Goal: Task Accomplishment & Management: Use online tool/utility

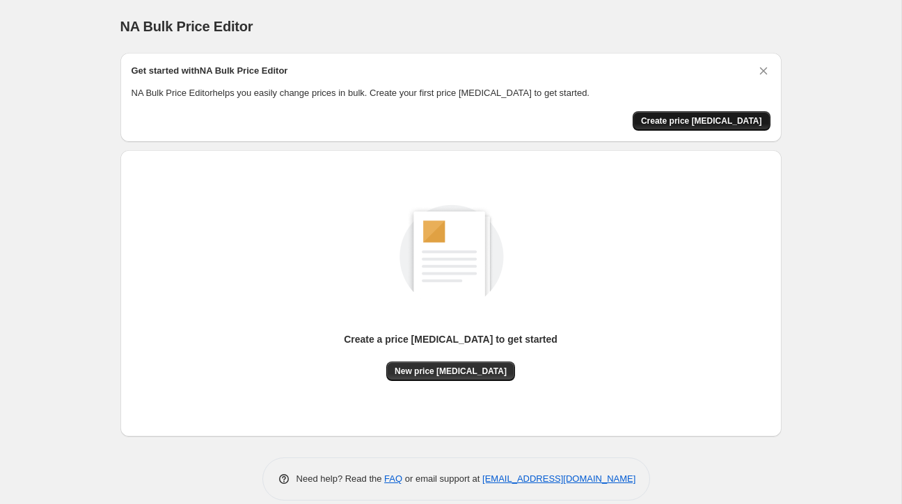
click at [693, 122] on span "Create price [MEDICAL_DATA]" at bounding box center [701, 120] width 121 height 11
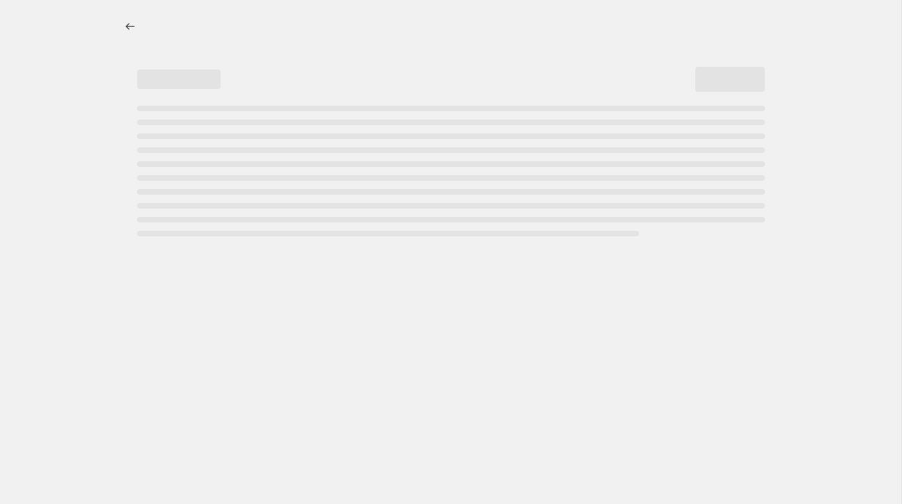
select select "percentage"
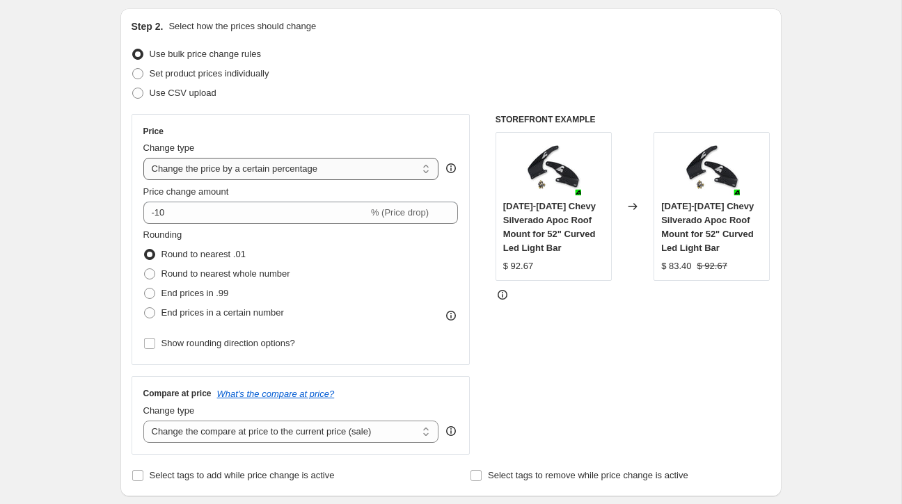
scroll to position [147, 0]
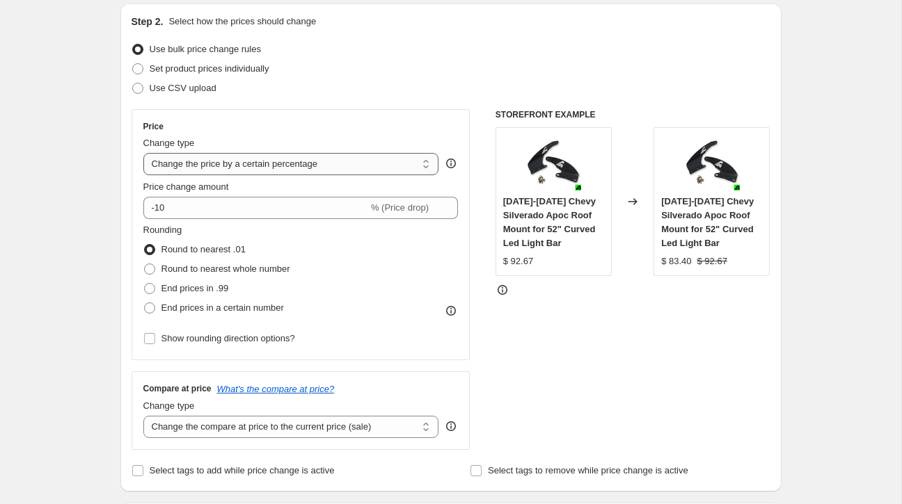
click at [338, 165] on select "Change the price to a certain amount Change the price by a certain amount Chang…" at bounding box center [291, 164] width 296 height 22
click at [143, 153] on select "Change the price to a certain amount Change the price by a certain amount Chang…" at bounding box center [291, 164] width 296 height 22
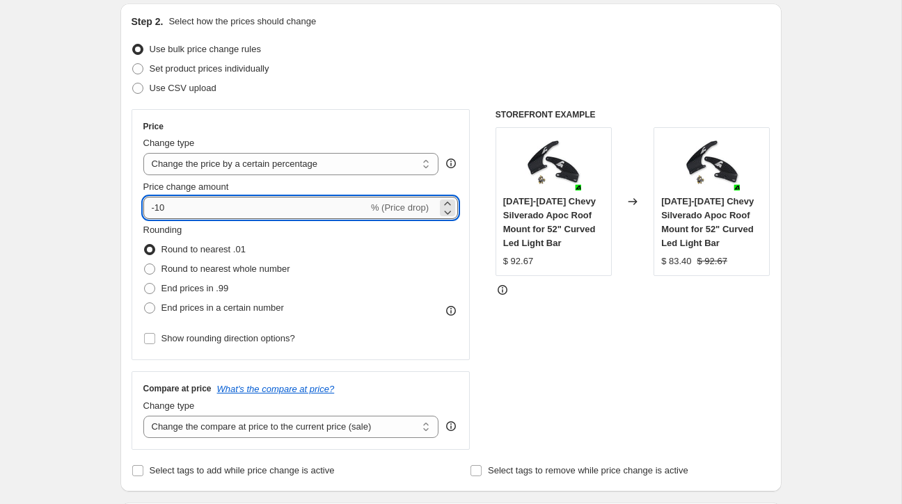
click at [186, 207] on input "-10" at bounding box center [255, 208] width 225 height 22
type input "-1"
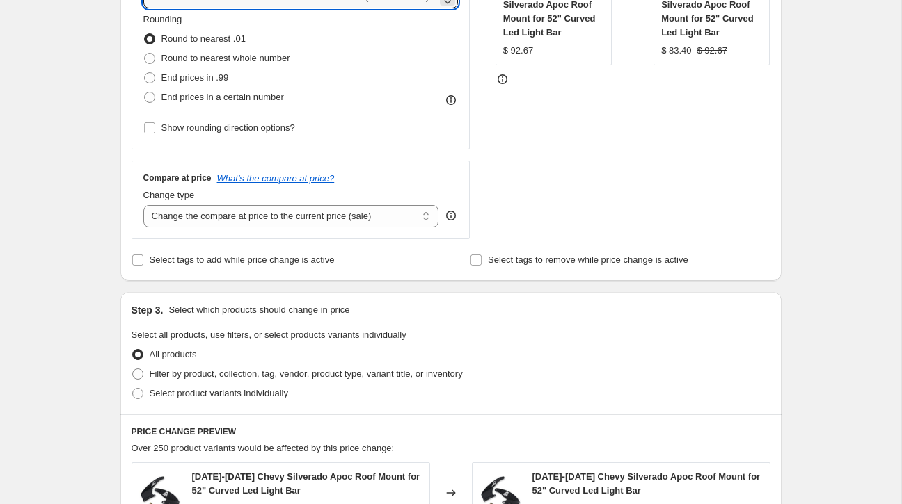
scroll to position [359, 0]
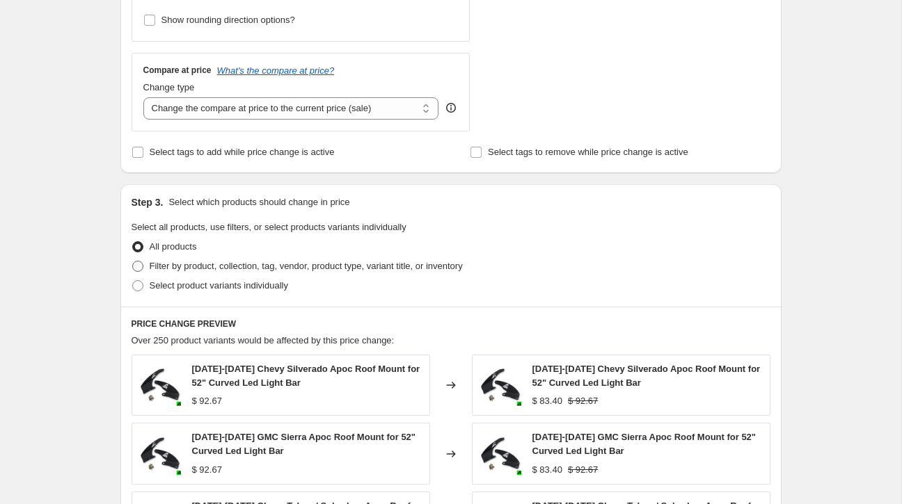
type input "5"
click at [138, 264] on span at bounding box center [137, 266] width 11 height 11
click at [133, 262] on input "Filter by product, collection, tag, vendor, product type, variant title, or inv…" at bounding box center [132, 261] width 1 height 1
radio input "true"
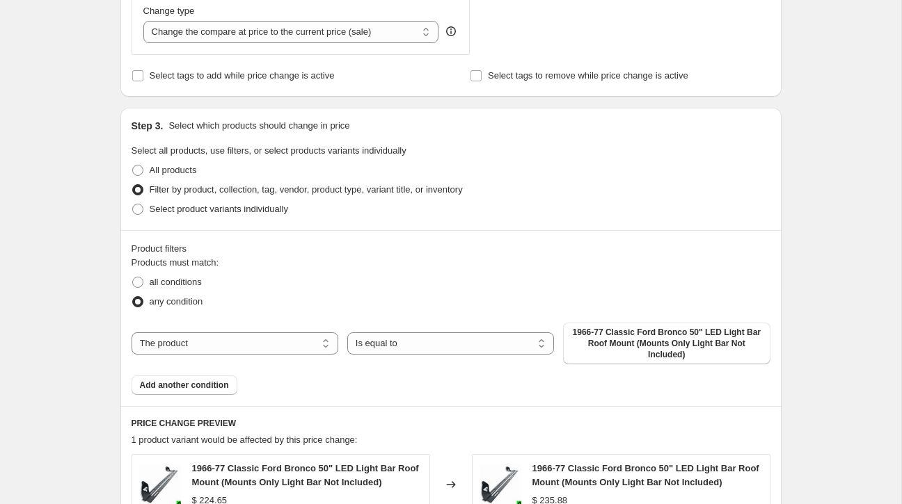
scroll to position [544, 0]
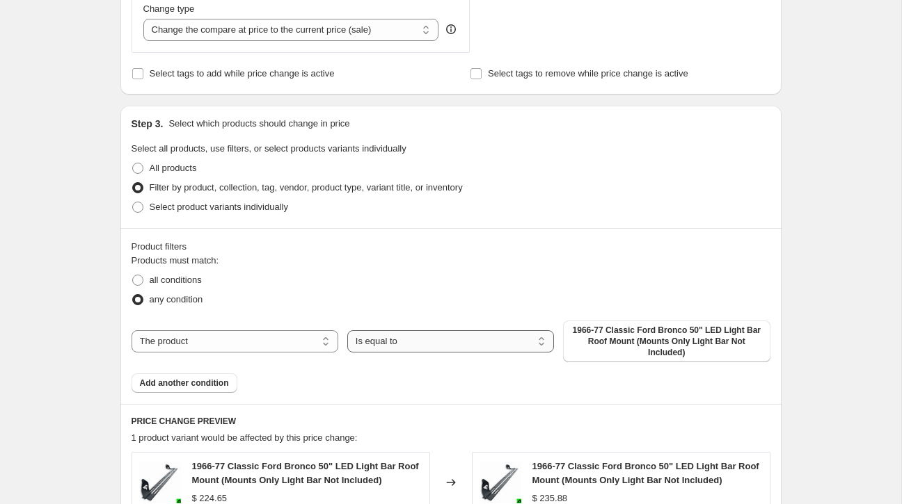
click at [412, 341] on select "Is equal to Is not equal to" at bounding box center [450, 341] width 207 height 22
click at [347, 330] on select "Is equal to Is not equal to" at bounding box center [450, 341] width 207 height 22
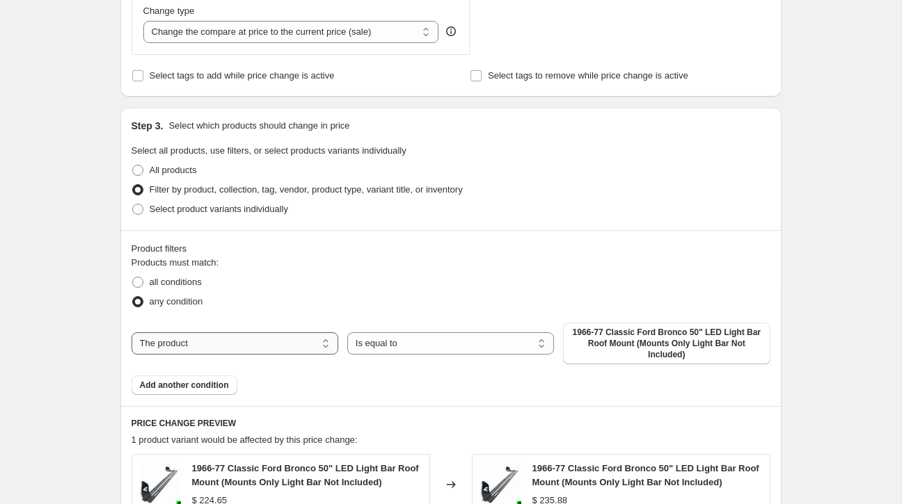
click at [281, 339] on select "The product The product's collection The product's tag The product's vendor The…" at bounding box center [234, 344] width 207 height 22
select select "vendor"
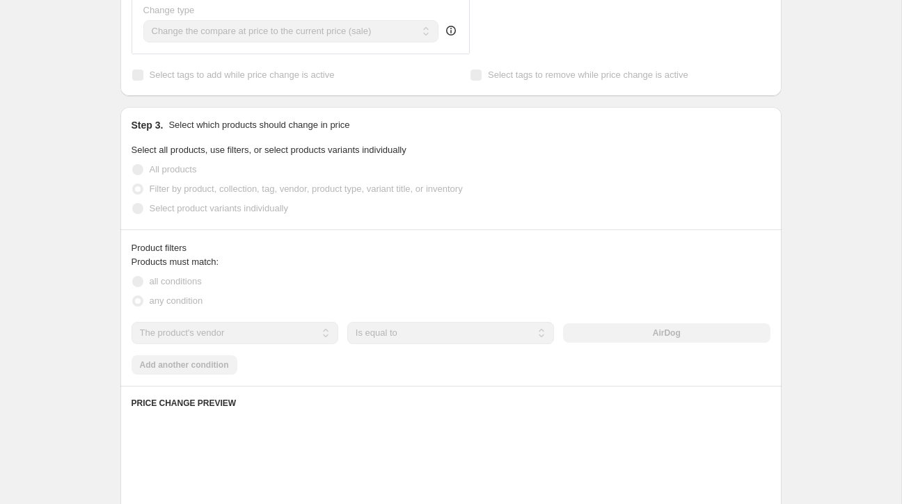
scroll to position [543, 0]
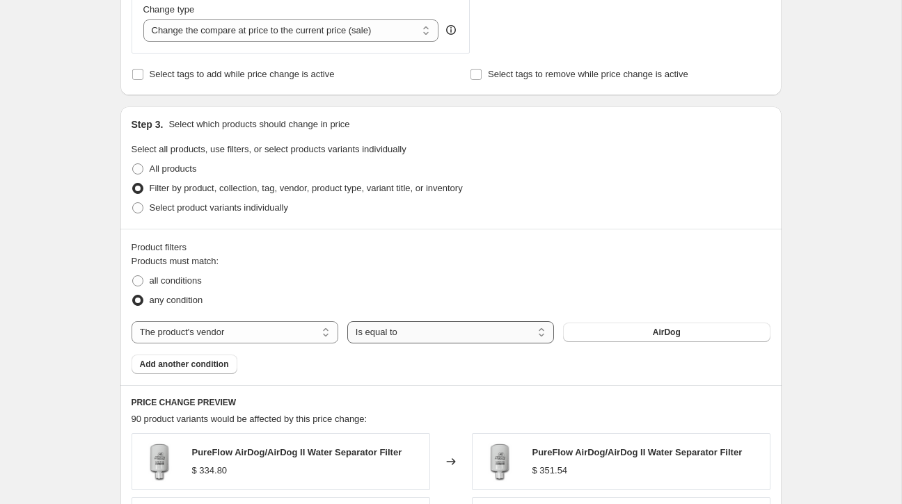
click at [420, 337] on select "Is equal to Is not equal to" at bounding box center [450, 332] width 207 height 22
click at [347, 321] on select "Is equal to Is not equal to" at bounding box center [450, 332] width 207 height 22
click at [614, 329] on button "AirDog" at bounding box center [666, 332] width 207 height 19
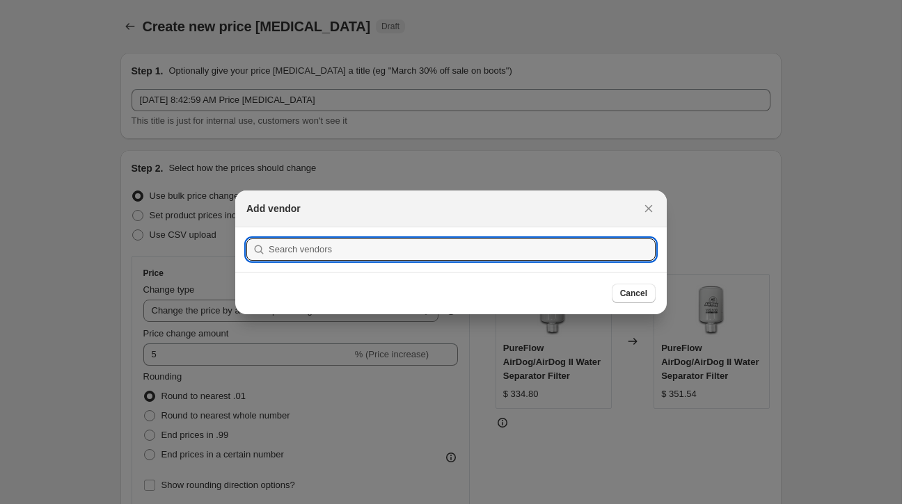
scroll to position [0, 0]
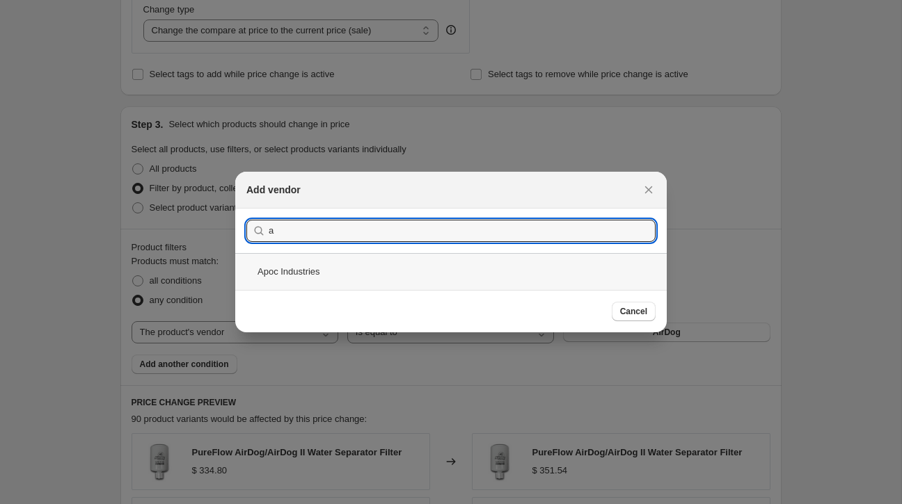
type input "a"
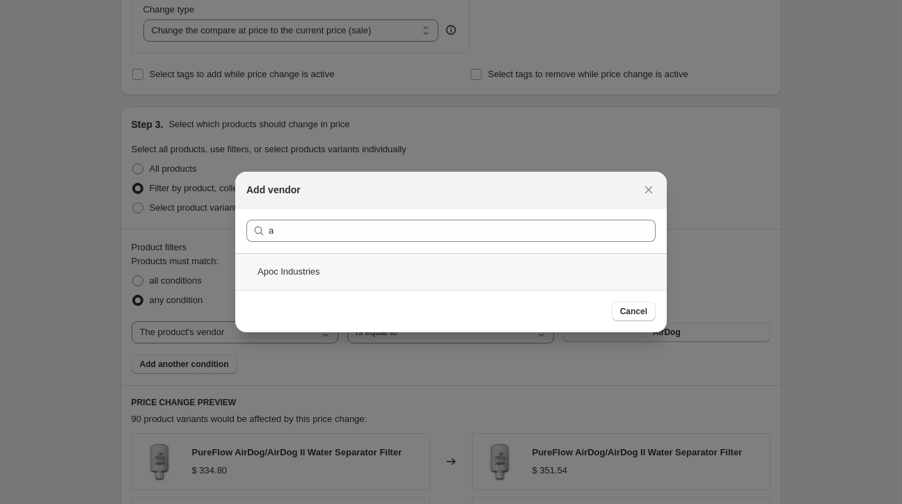
click at [274, 268] on div "Apoc Industries" at bounding box center [450, 271] width 431 height 37
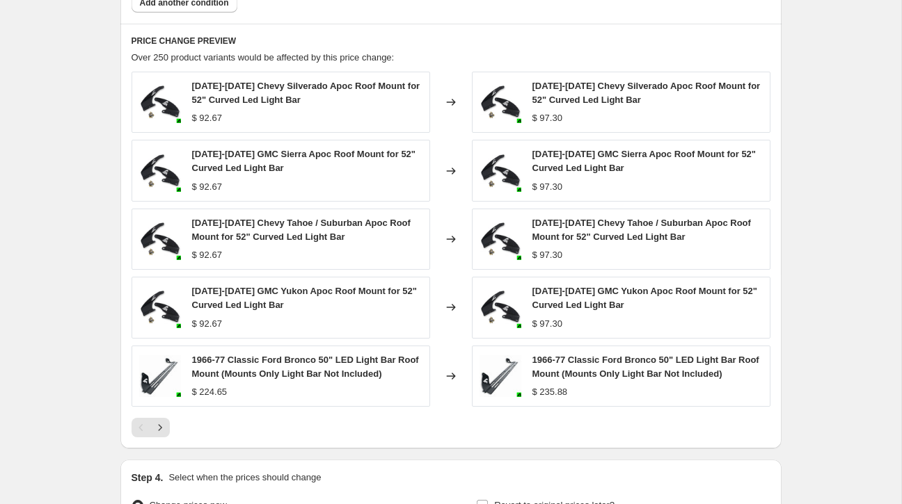
scroll to position [1059, 0]
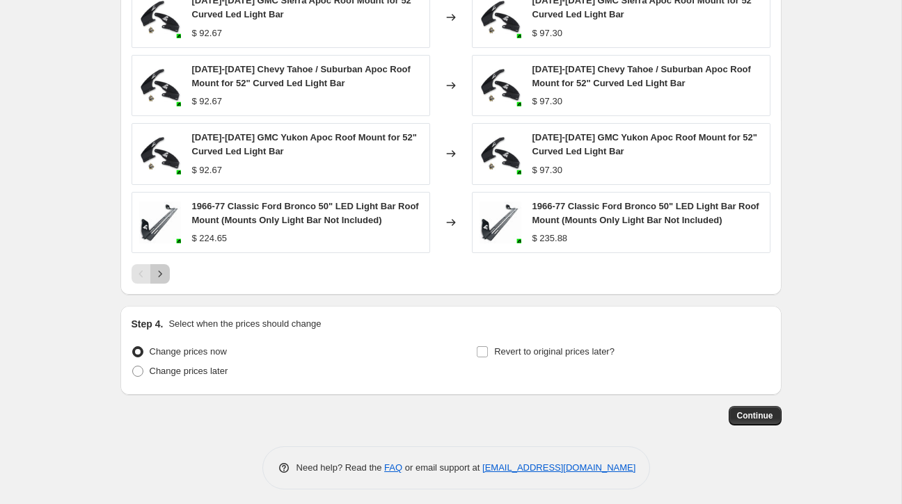
click at [163, 281] on button "Next" at bounding box center [159, 273] width 19 height 19
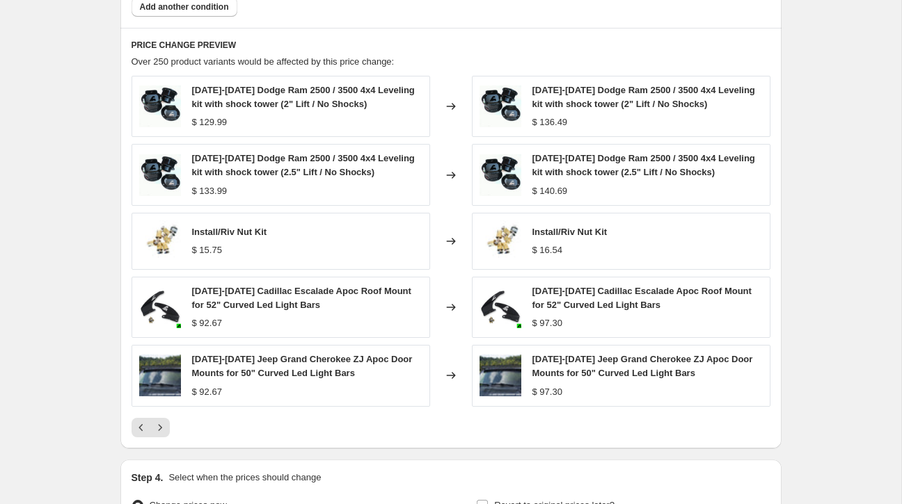
scroll to position [891, 0]
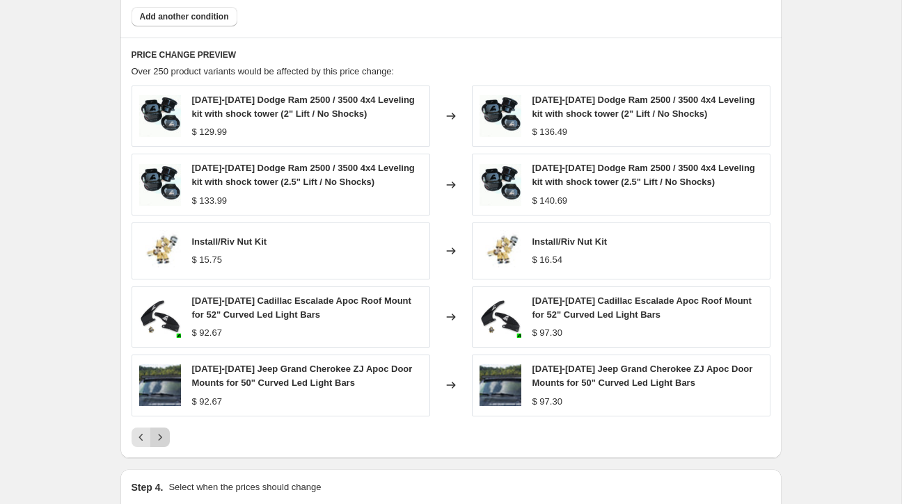
click at [159, 440] on icon "Next" at bounding box center [159, 437] width 3 height 6
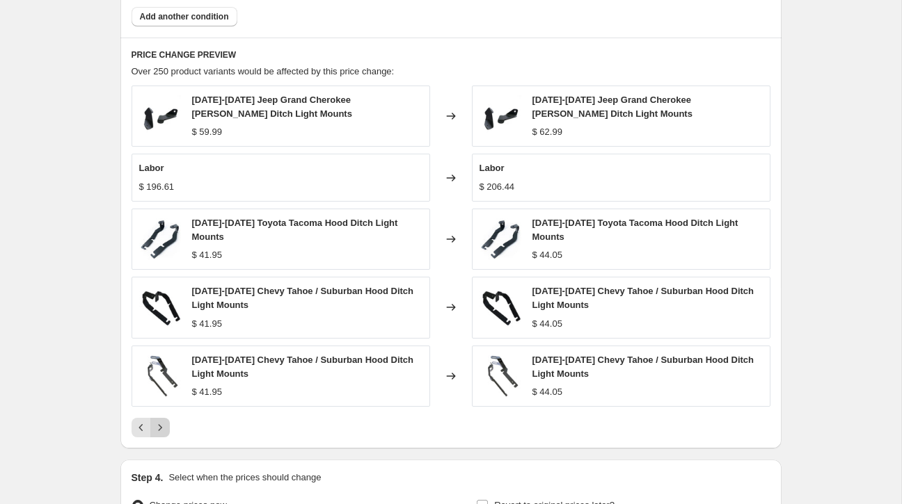
scroll to position [977, 0]
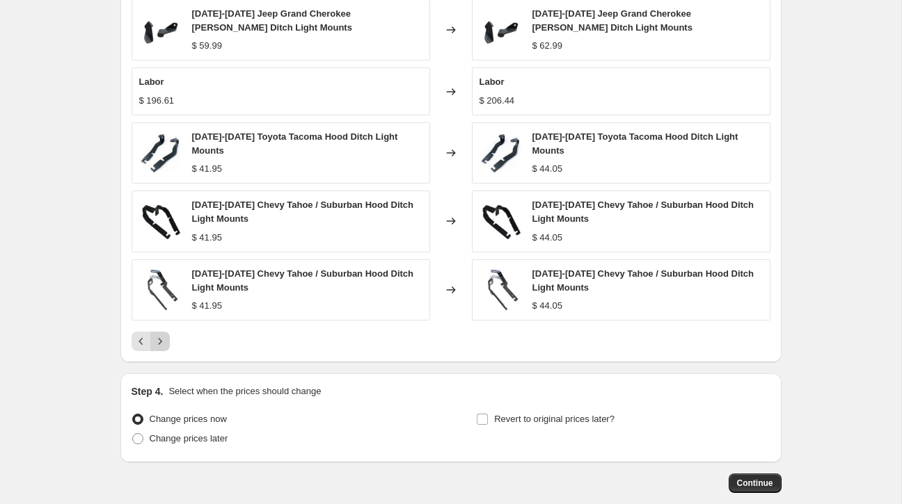
click at [159, 344] on icon "Next" at bounding box center [159, 341] width 3 height 6
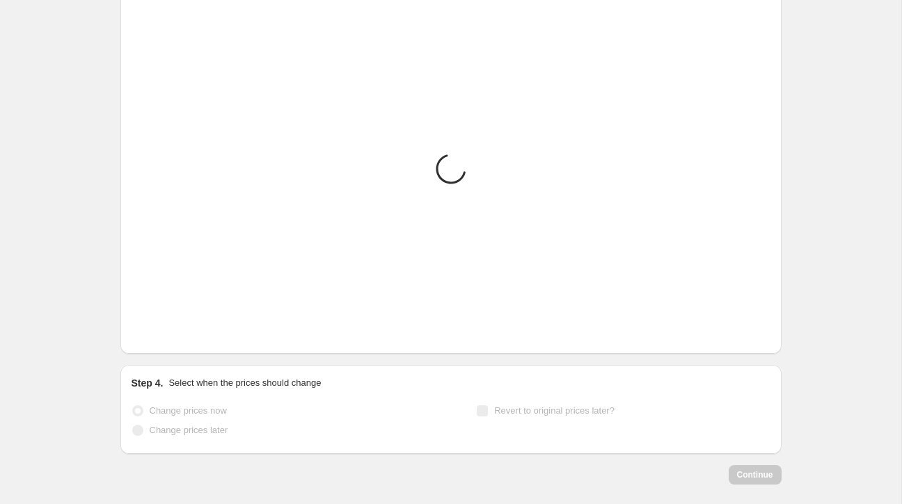
scroll to position [979, 0]
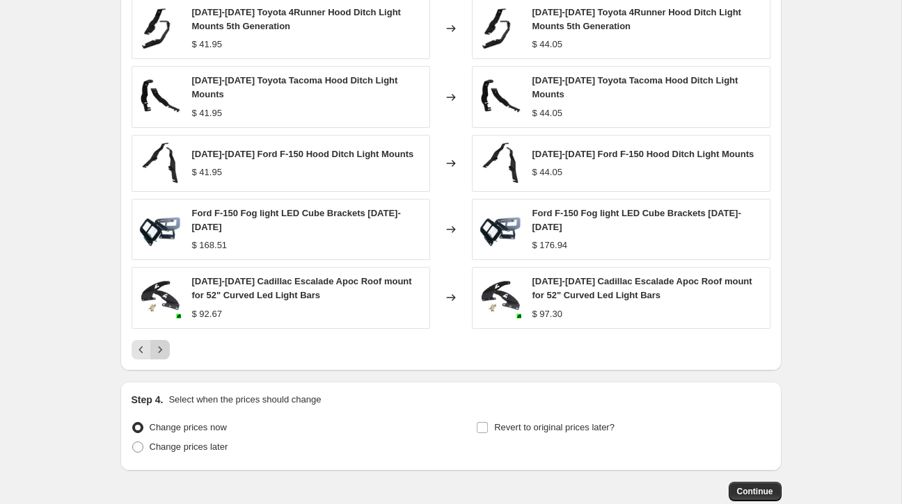
click at [159, 344] on icon "Next" at bounding box center [160, 350] width 14 height 14
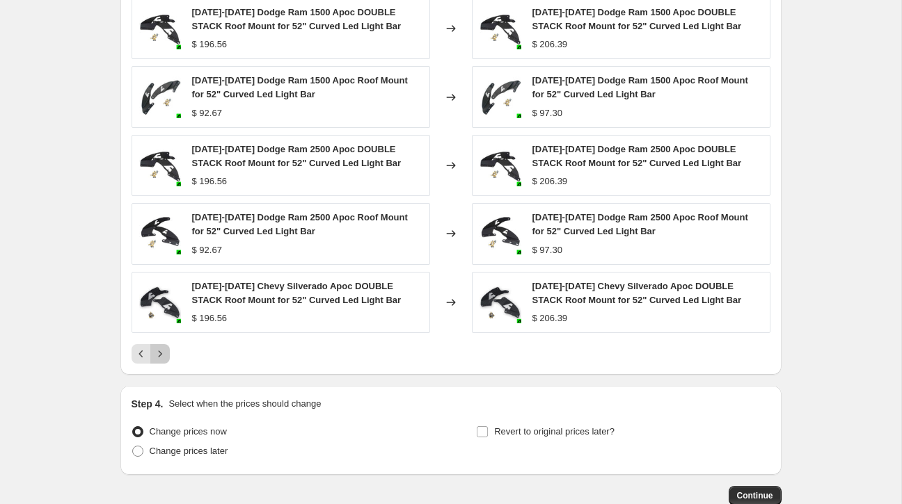
click at [159, 359] on icon "Next" at bounding box center [160, 354] width 14 height 14
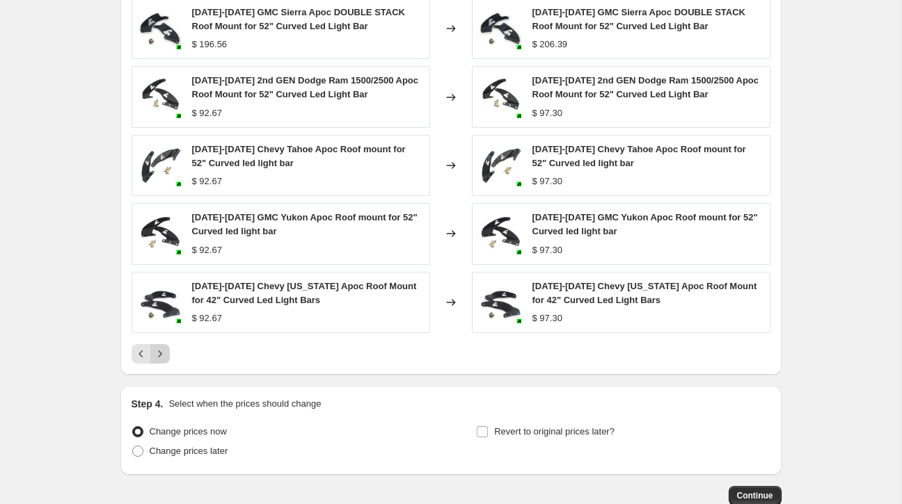
click at [159, 359] on icon "Next" at bounding box center [160, 354] width 14 height 14
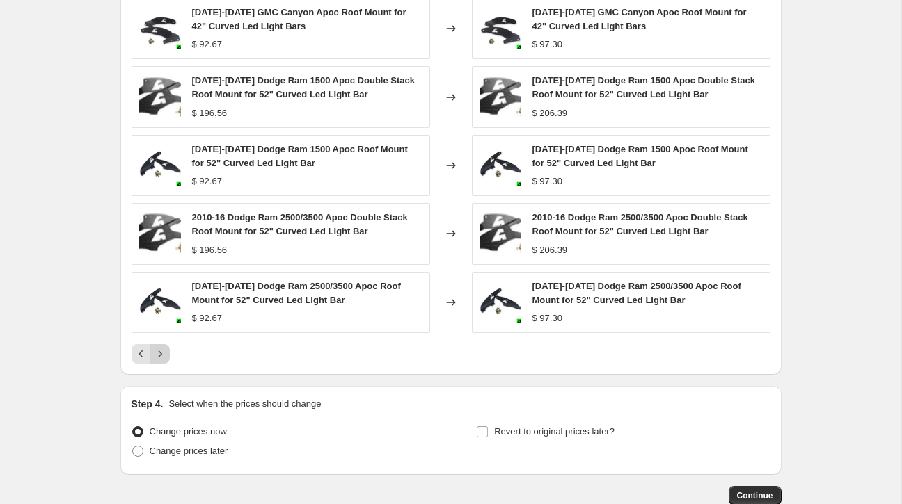
click at [159, 358] on icon "Next" at bounding box center [160, 354] width 14 height 14
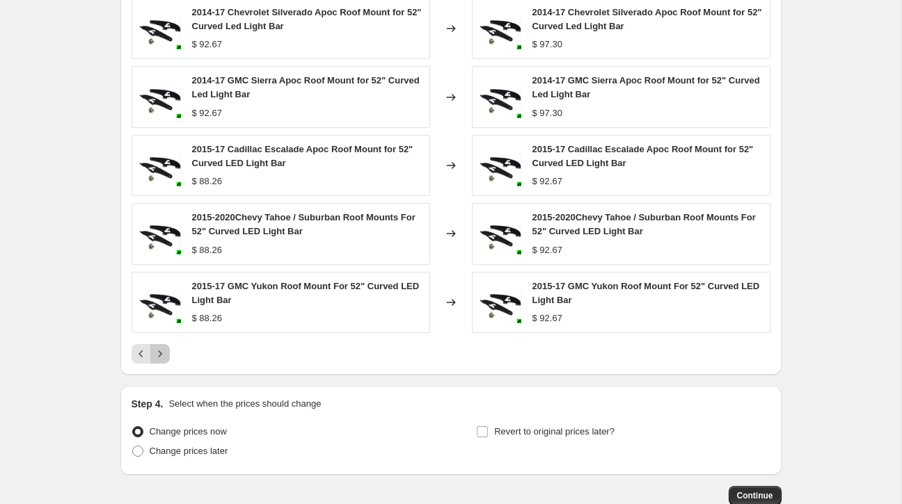
click at [159, 358] on icon "Next" at bounding box center [160, 354] width 14 height 14
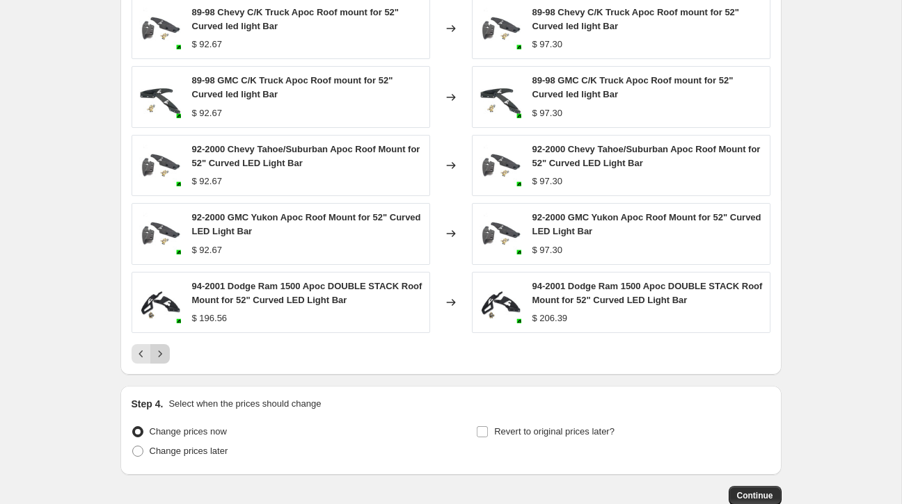
click at [159, 355] on icon "Next" at bounding box center [160, 354] width 14 height 14
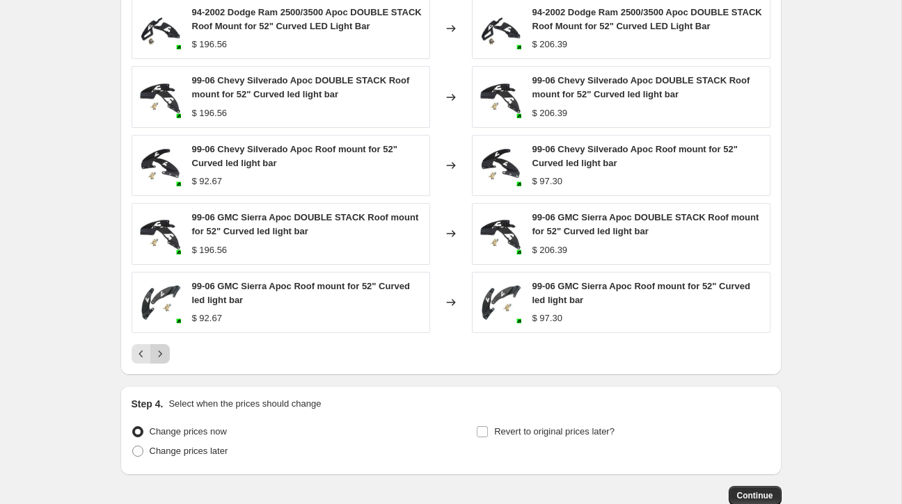
click at [159, 354] on icon "Next" at bounding box center [160, 354] width 14 height 14
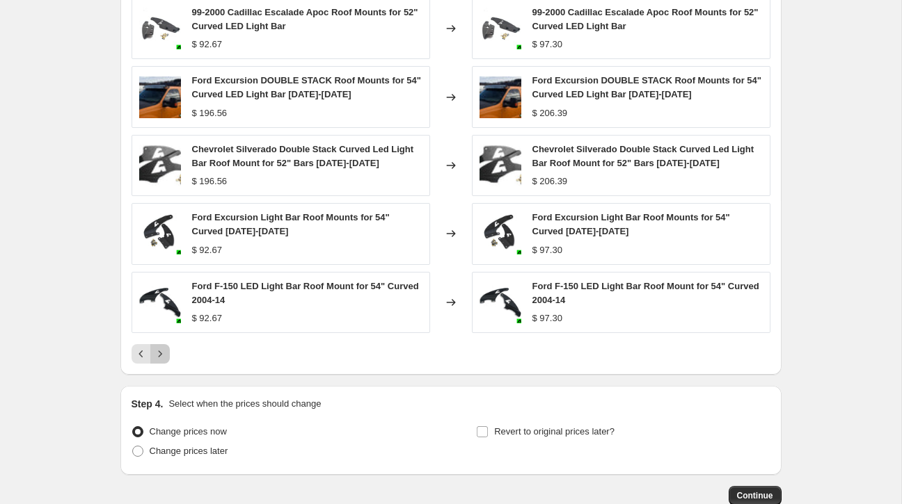
click at [159, 354] on icon "Next" at bounding box center [160, 354] width 14 height 14
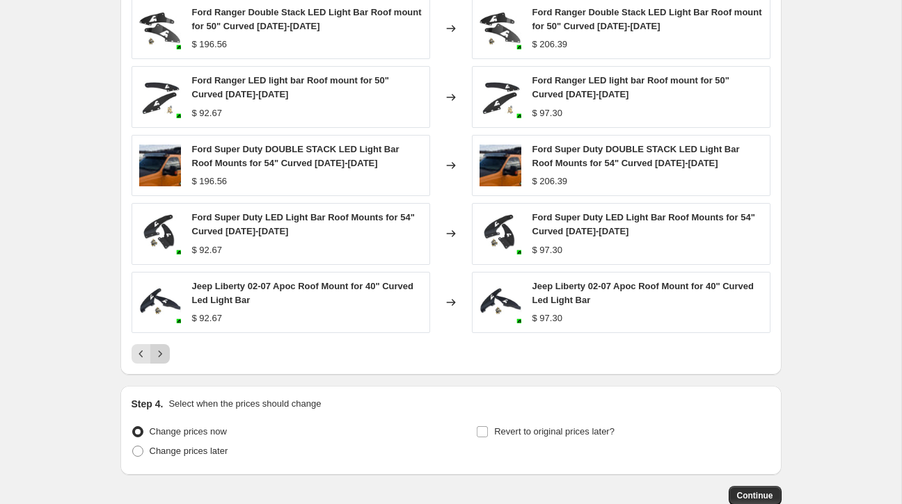
click at [159, 354] on icon "Next" at bounding box center [160, 354] width 14 height 14
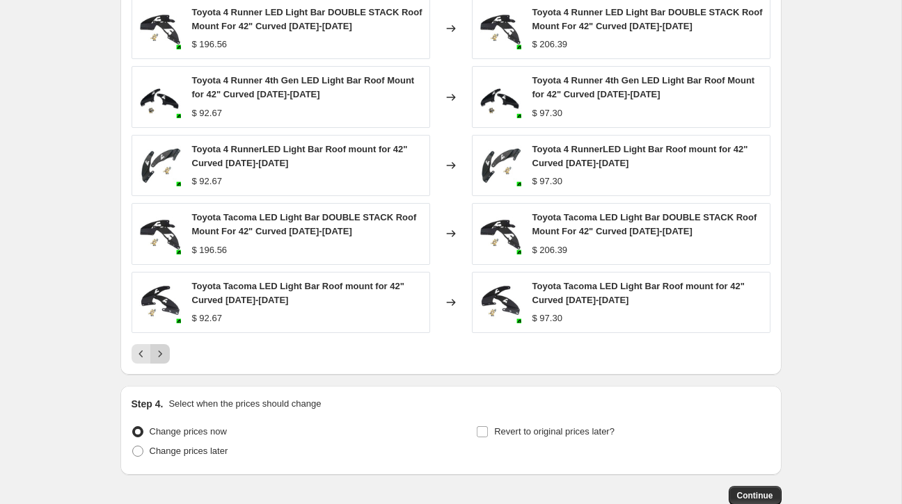
click at [159, 354] on icon "Next" at bounding box center [160, 354] width 14 height 14
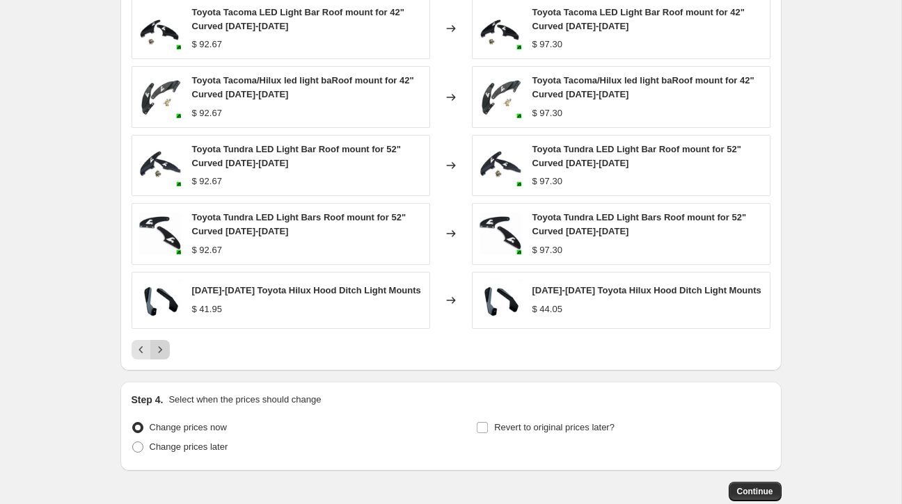
click at [159, 352] on icon "Next" at bounding box center [160, 350] width 14 height 14
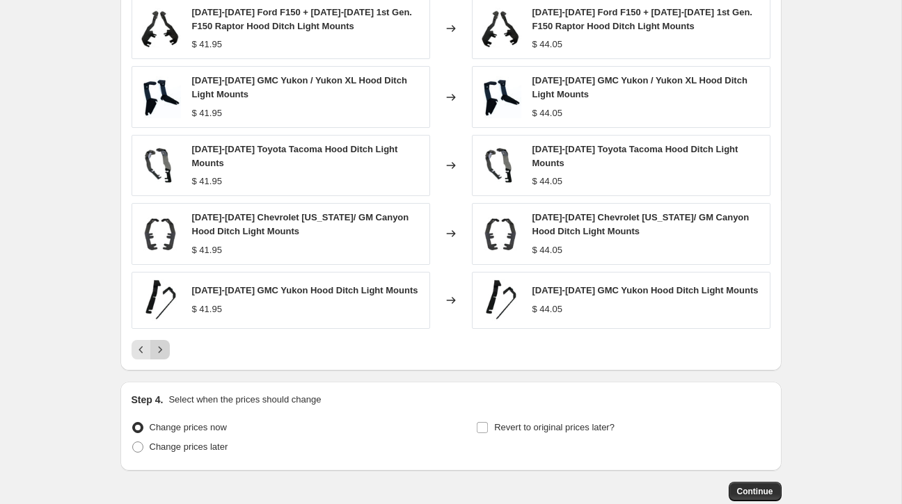
click at [159, 352] on icon "Next" at bounding box center [160, 350] width 14 height 14
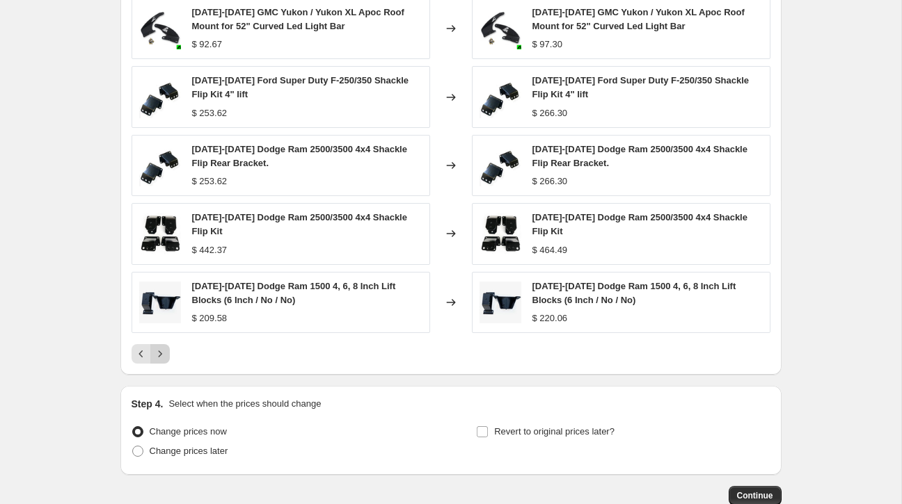
click at [159, 352] on icon "Next" at bounding box center [159, 354] width 3 height 6
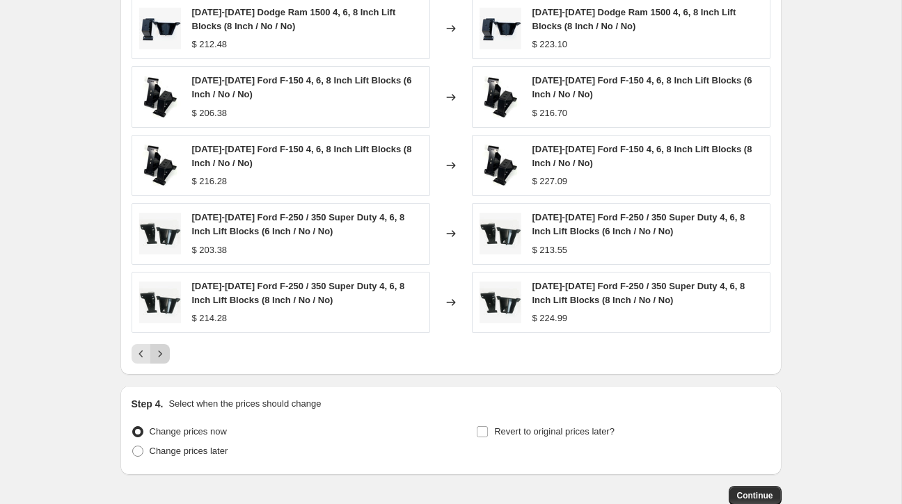
click at [158, 357] on icon "Next" at bounding box center [159, 354] width 3 height 6
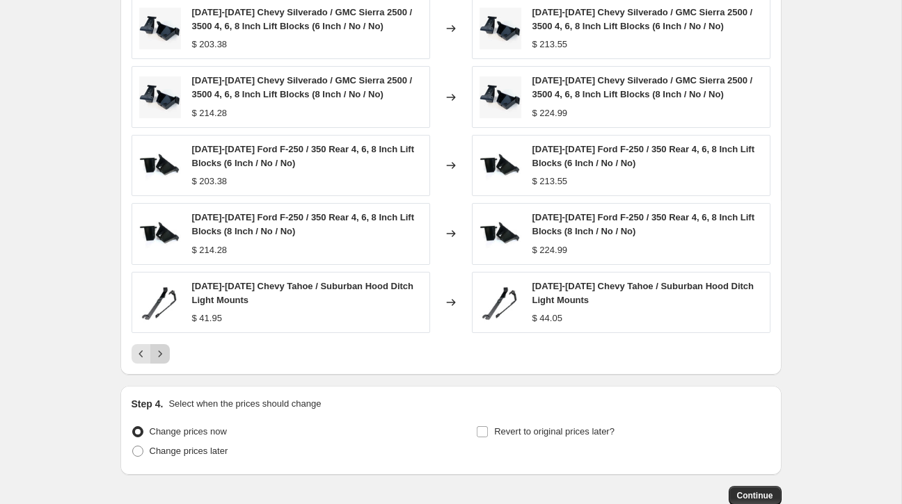
click at [158, 357] on icon "Next" at bounding box center [159, 354] width 3 height 6
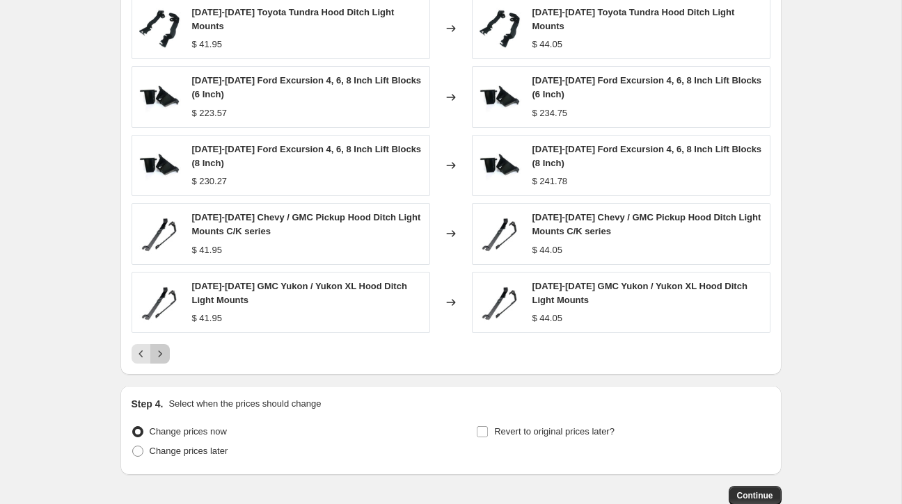
click at [162, 355] on icon "Next" at bounding box center [160, 354] width 14 height 14
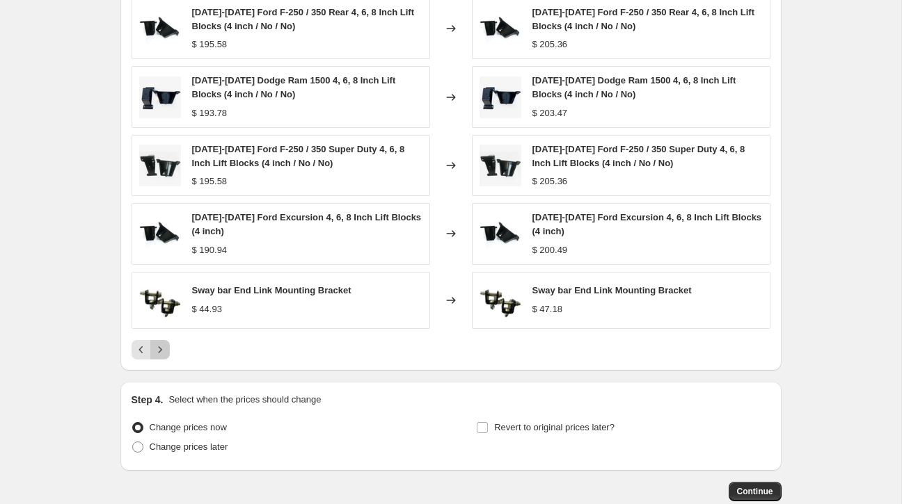
click at [162, 355] on icon "Next" at bounding box center [160, 350] width 14 height 14
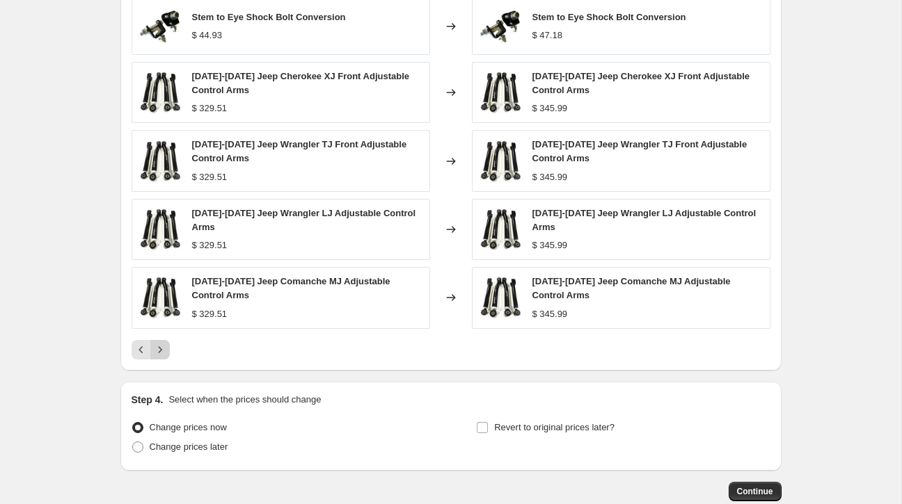
click at [162, 355] on icon "Next" at bounding box center [160, 350] width 14 height 14
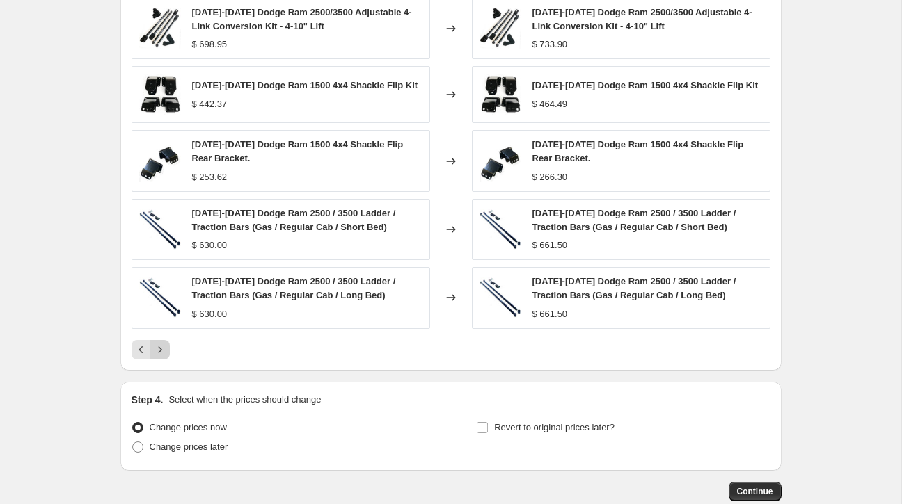
click at [158, 352] on icon "Next" at bounding box center [160, 350] width 14 height 14
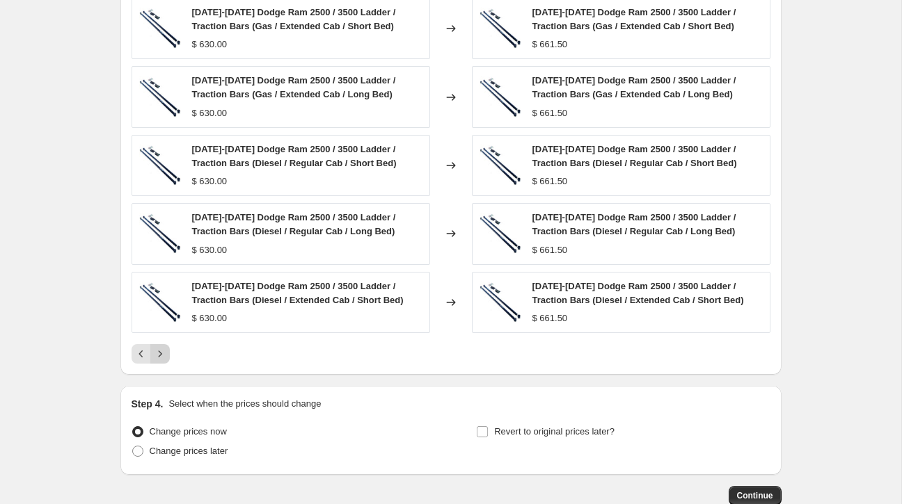
click at [158, 352] on icon "Next" at bounding box center [160, 354] width 14 height 14
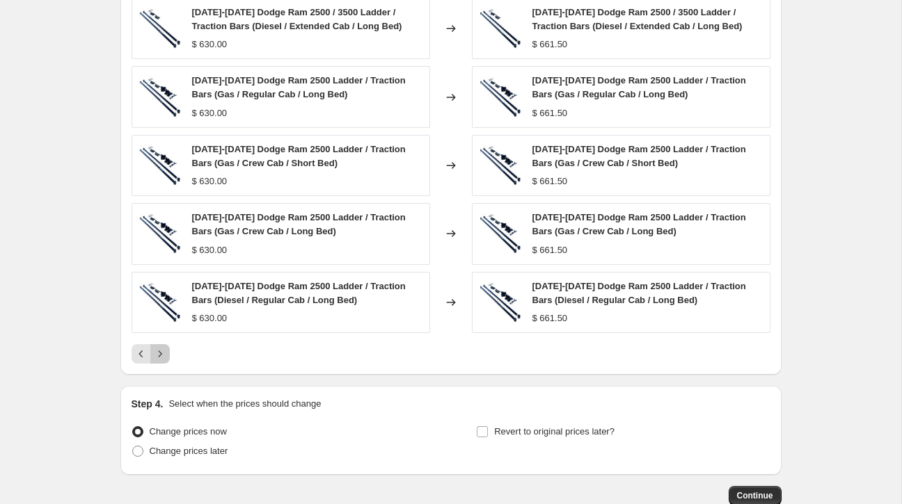
click at [158, 352] on icon "Next" at bounding box center [160, 354] width 14 height 14
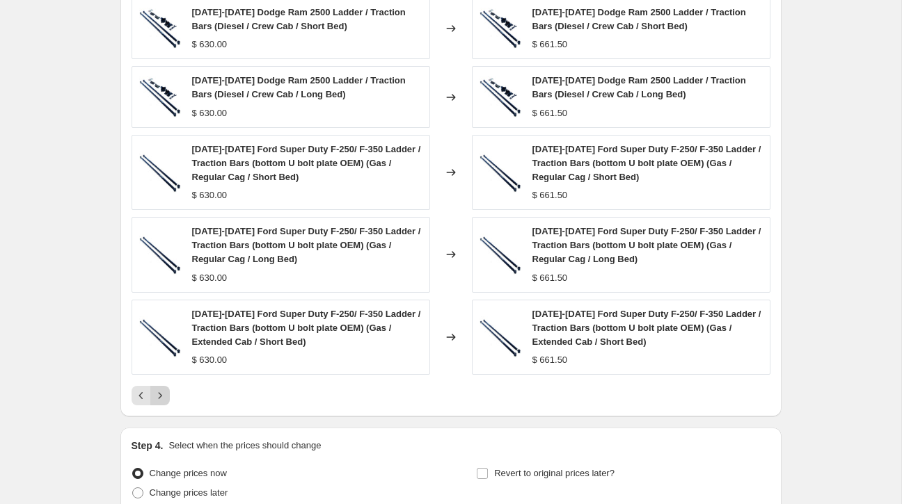
click at [159, 394] on icon "Next" at bounding box center [159, 395] width 3 height 6
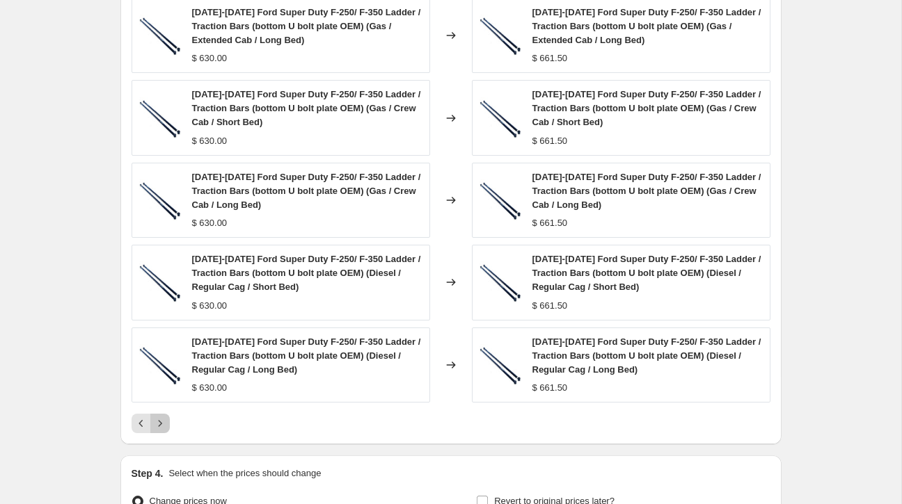
click at [160, 427] on icon "Next" at bounding box center [160, 424] width 14 height 14
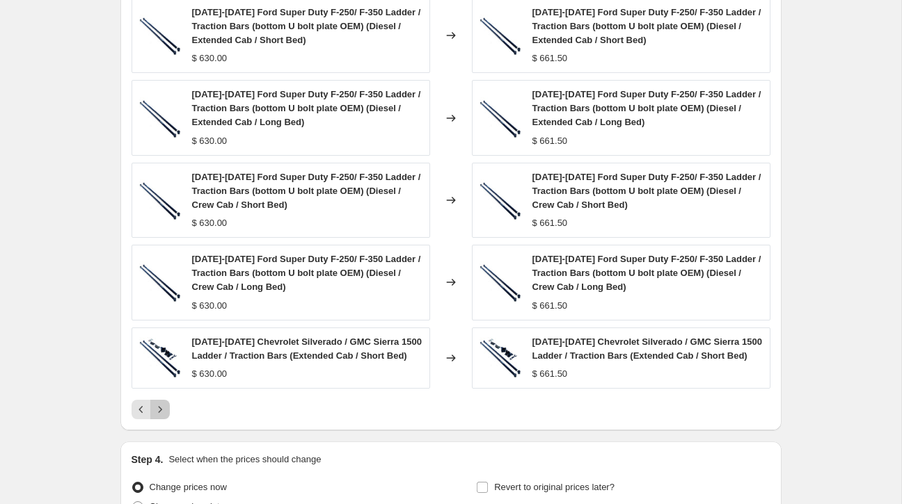
click at [161, 413] on icon "Next" at bounding box center [160, 410] width 14 height 14
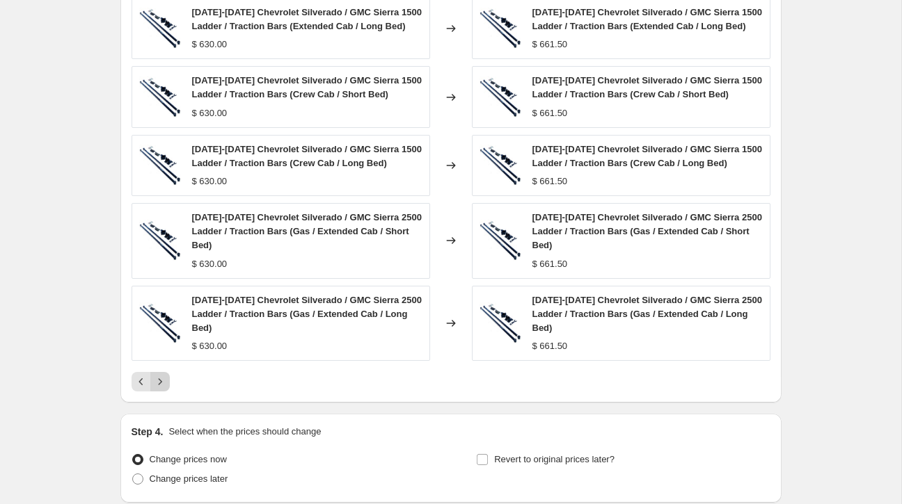
click at [161, 387] on icon "Next" at bounding box center [160, 382] width 14 height 14
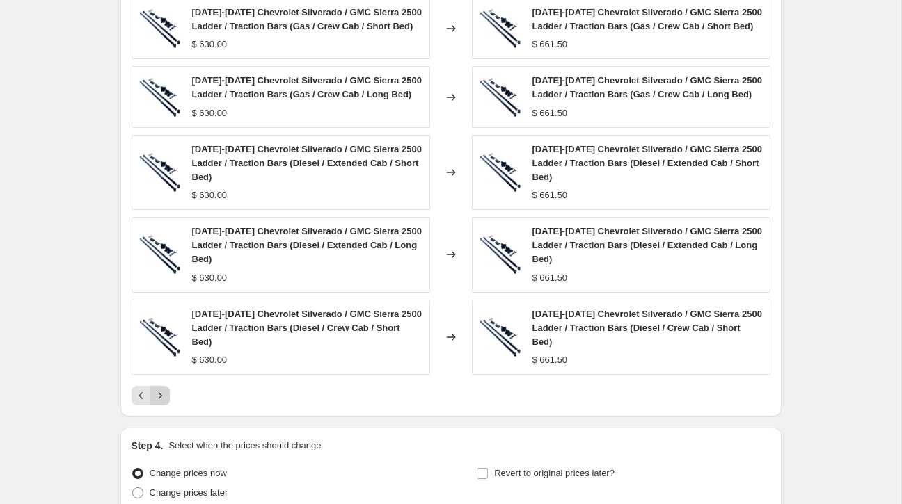
click at [157, 396] on icon "Next" at bounding box center [160, 396] width 14 height 14
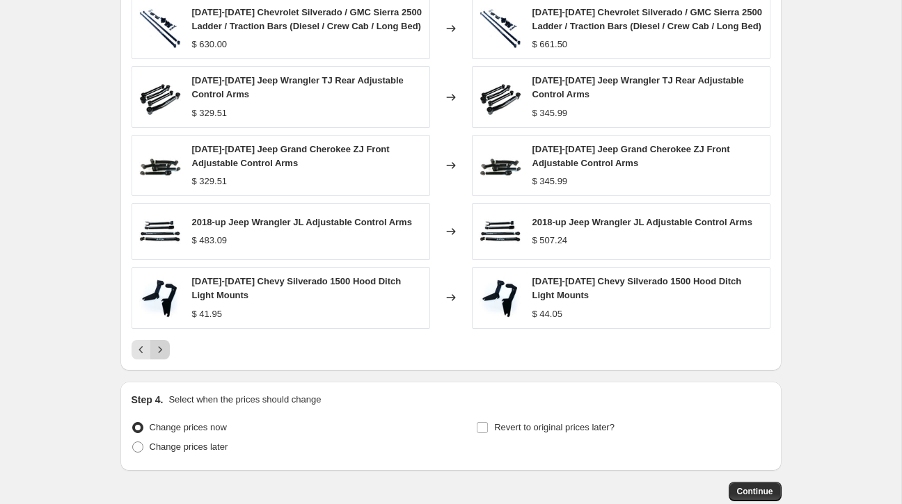
click at [161, 357] on icon "Next" at bounding box center [160, 350] width 14 height 14
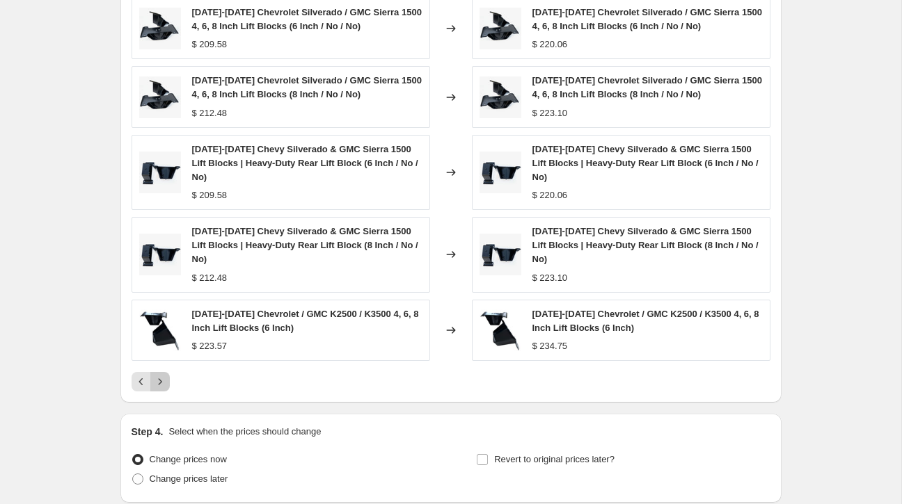
click at [158, 378] on icon "Next" at bounding box center [160, 382] width 14 height 14
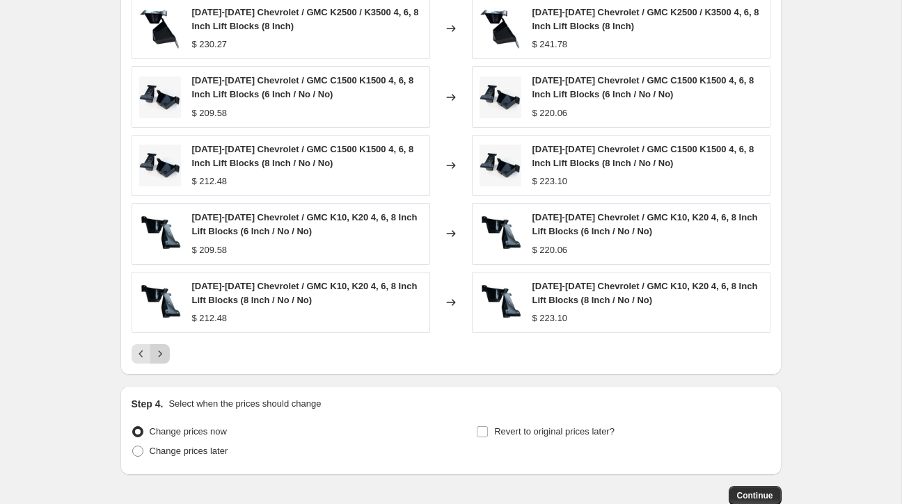
click at [161, 356] on icon "Next" at bounding box center [160, 354] width 14 height 14
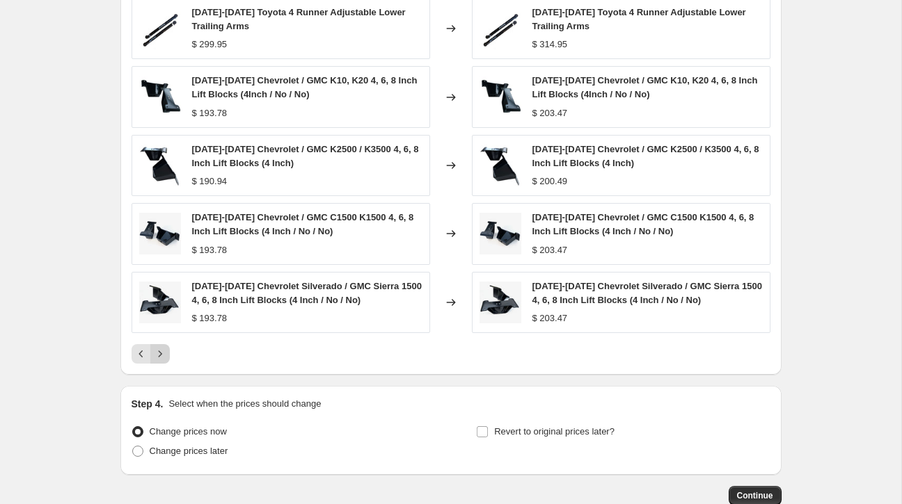
click at [161, 351] on icon "Next" at bounding box center [160, 354] width 14 height 14
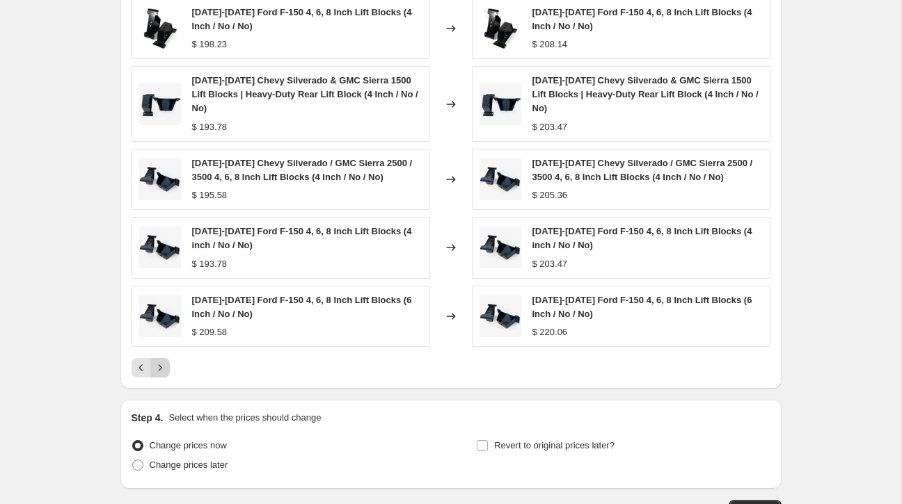
click at [161, 365] on icon "Next" at bounding box center [160, 368] width 14 height 14
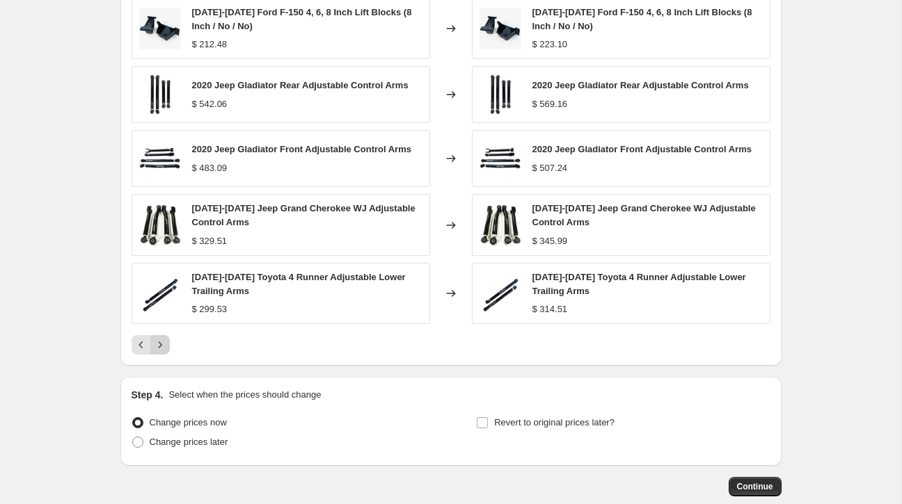
click at [160, 349] on icon "Next" at bounding box center [160, 345] width 14 height 14
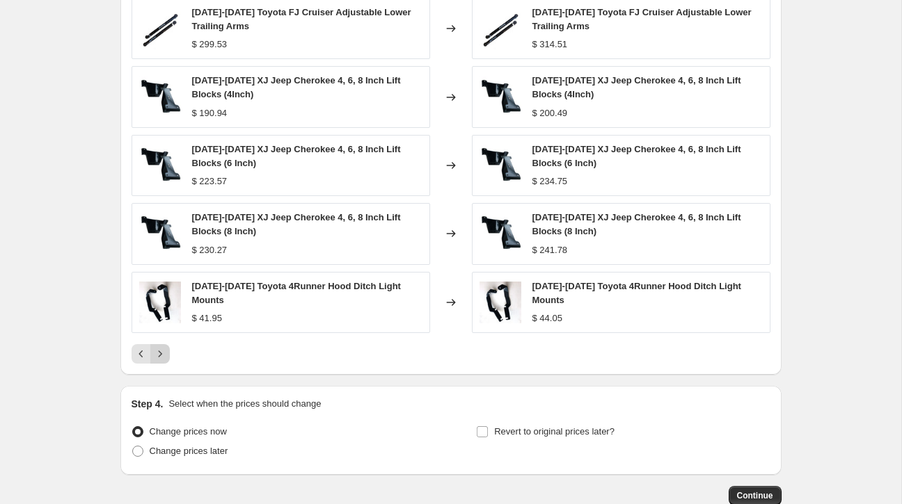
click at [159, 353] on icon "Next" at bounding box center [160, 354] width 14 height 14
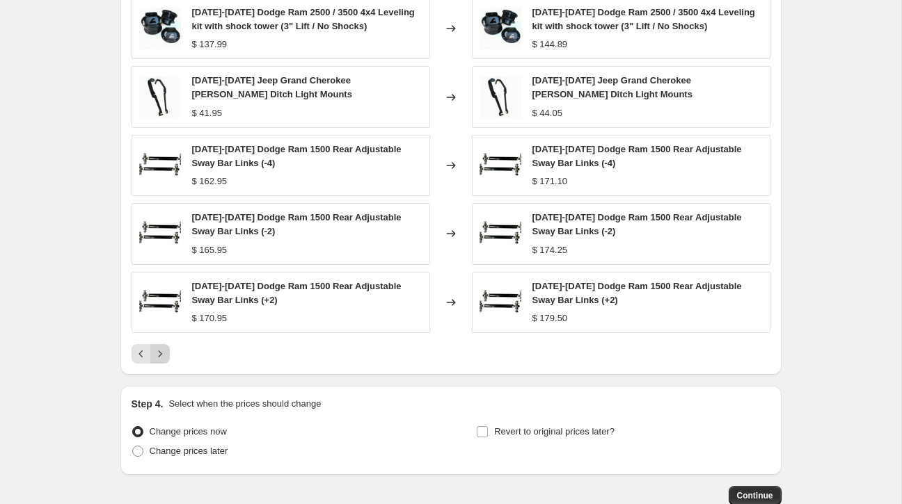
click at [159, 354] on icon "Next" at bounding box center [160, 354] width 14 height 14
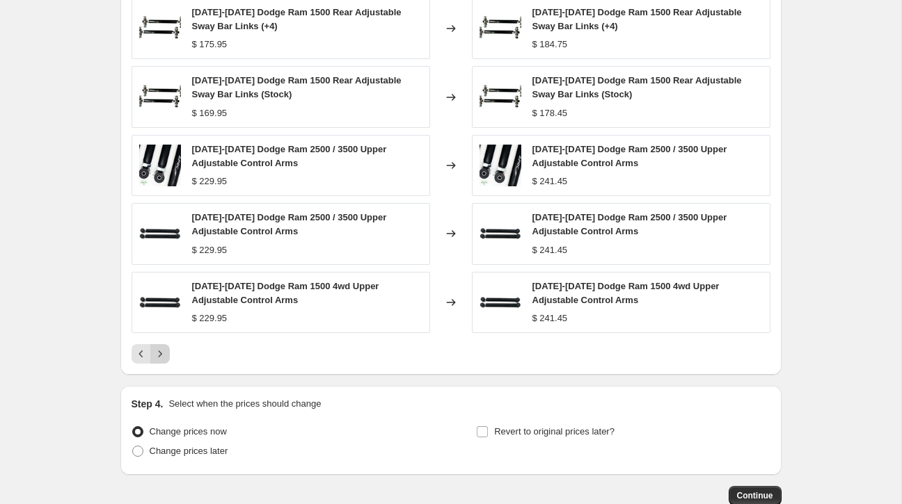
click at [159, 354] on icon "Next" at bounding box center [160, 354] width 14 height 14
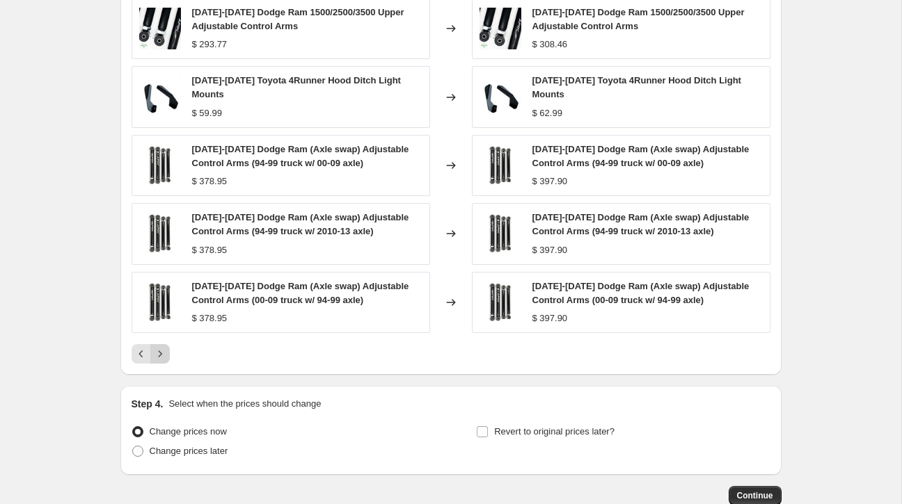
click at [159, 354] on icon "Next" at bounding box center [160, 354] width 14 height 14
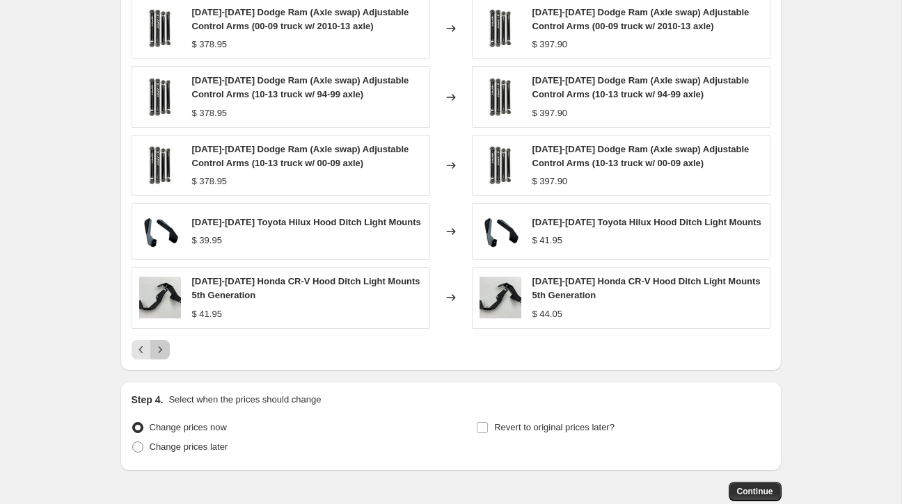
click at [159, 354] on icon "Next" at bounding box center [160, 350] width 14 height 14
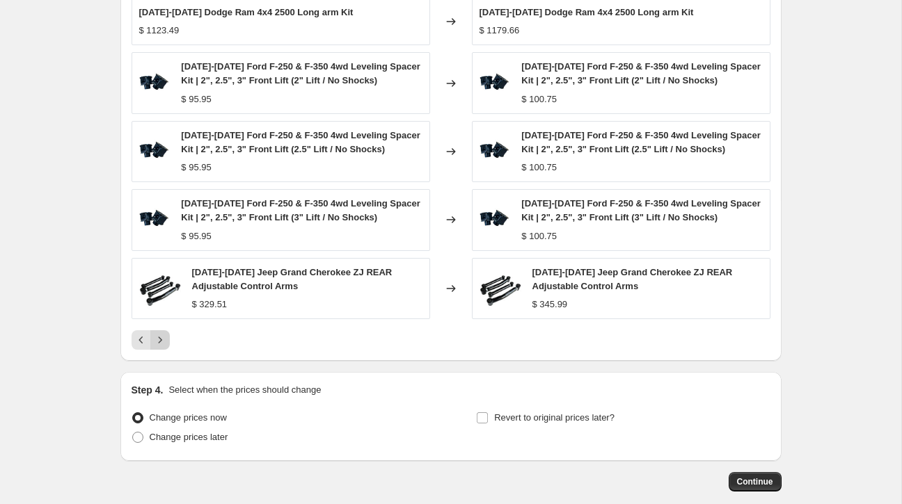
click at [161, 340] on icon "Next" at bounding box center [160, 340] width 14 height 14
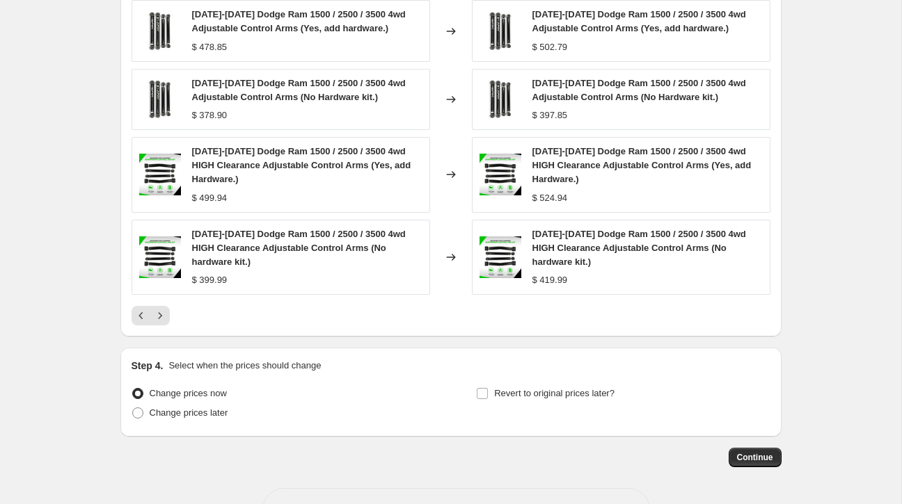
scroll to position [1093, 0]
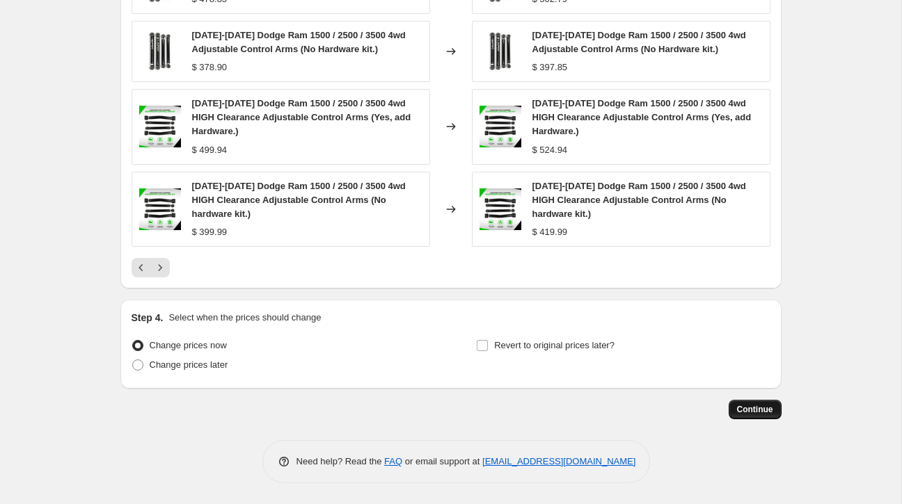
click at [762, 411] on span "Continue" at bounding box center [755, 409] width 36 height 11
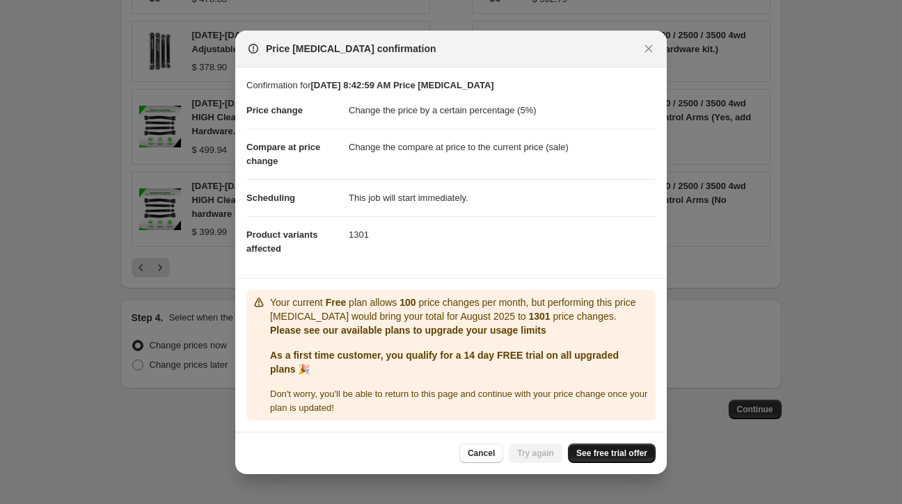
click at [597, 454] on span "See free trial offer" at bounding box center [611, 453] width 71 height 11
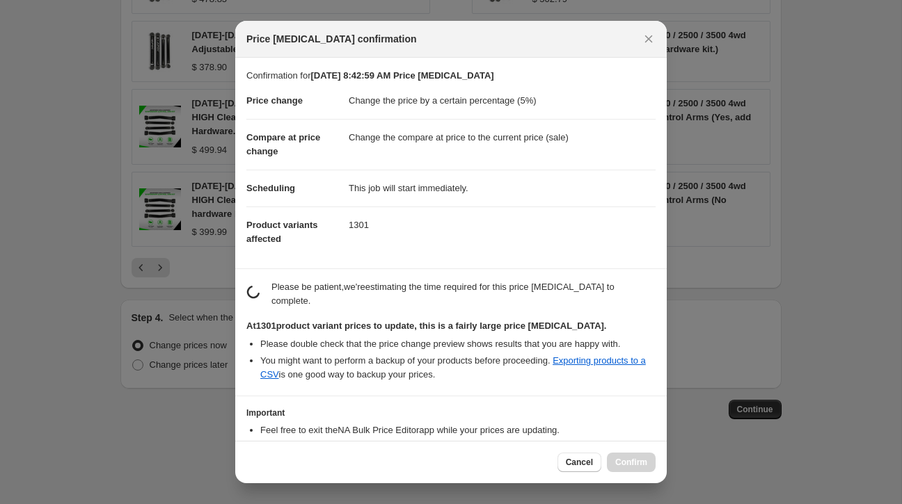
click at [563, 174] on dd "This job will start immediately." at bounding box center [502, 188] width 307 height 37
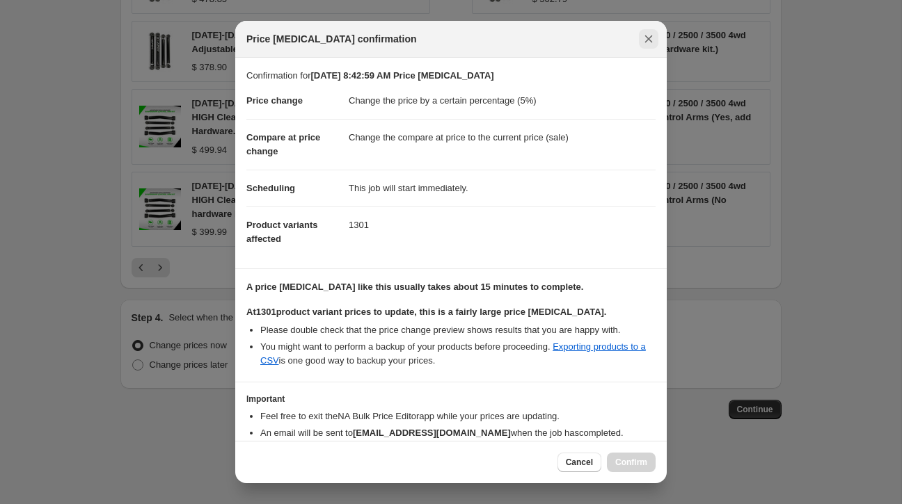
click at [653, 35] on icon "Close" at bounding box center [648, 39] width 14 height 14
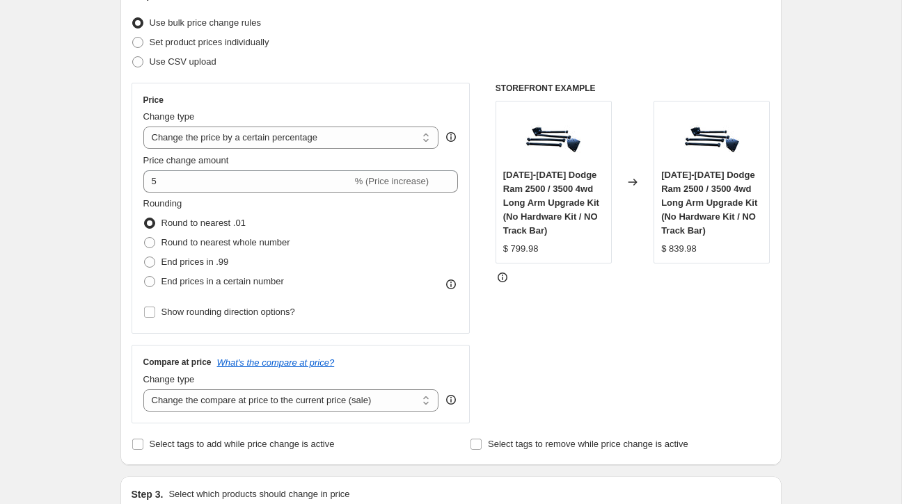
scroll to position [0, 0]
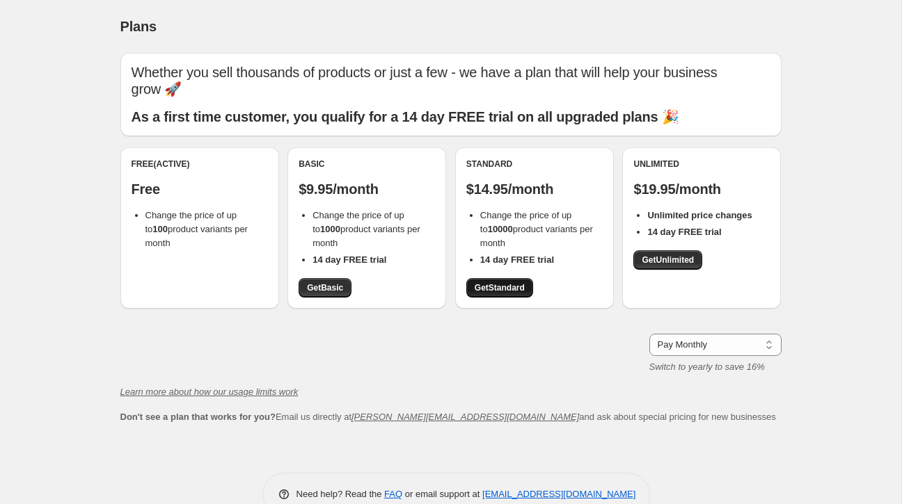
scroll to position [3, 0]
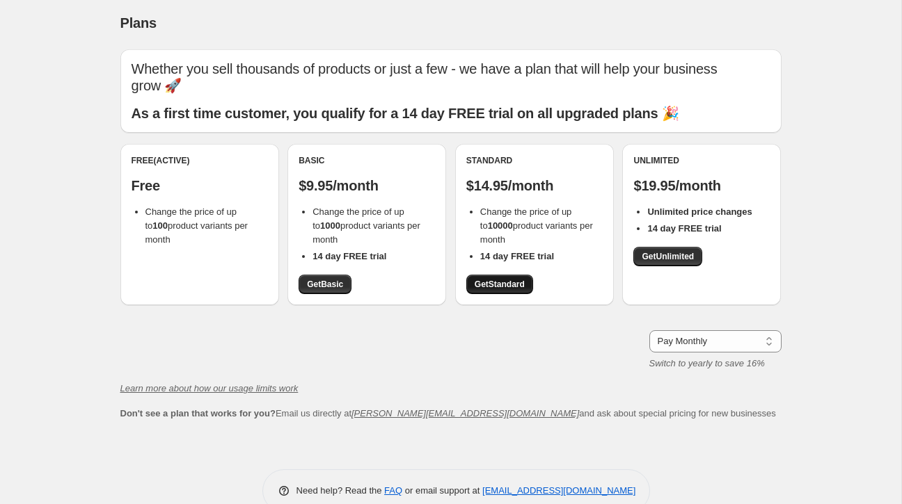
click at [478, 285] on span "Get Standard" at bounding box center [499, 284] width 50 height 11
